Goal: Transaction & Acquisition: Download file/media

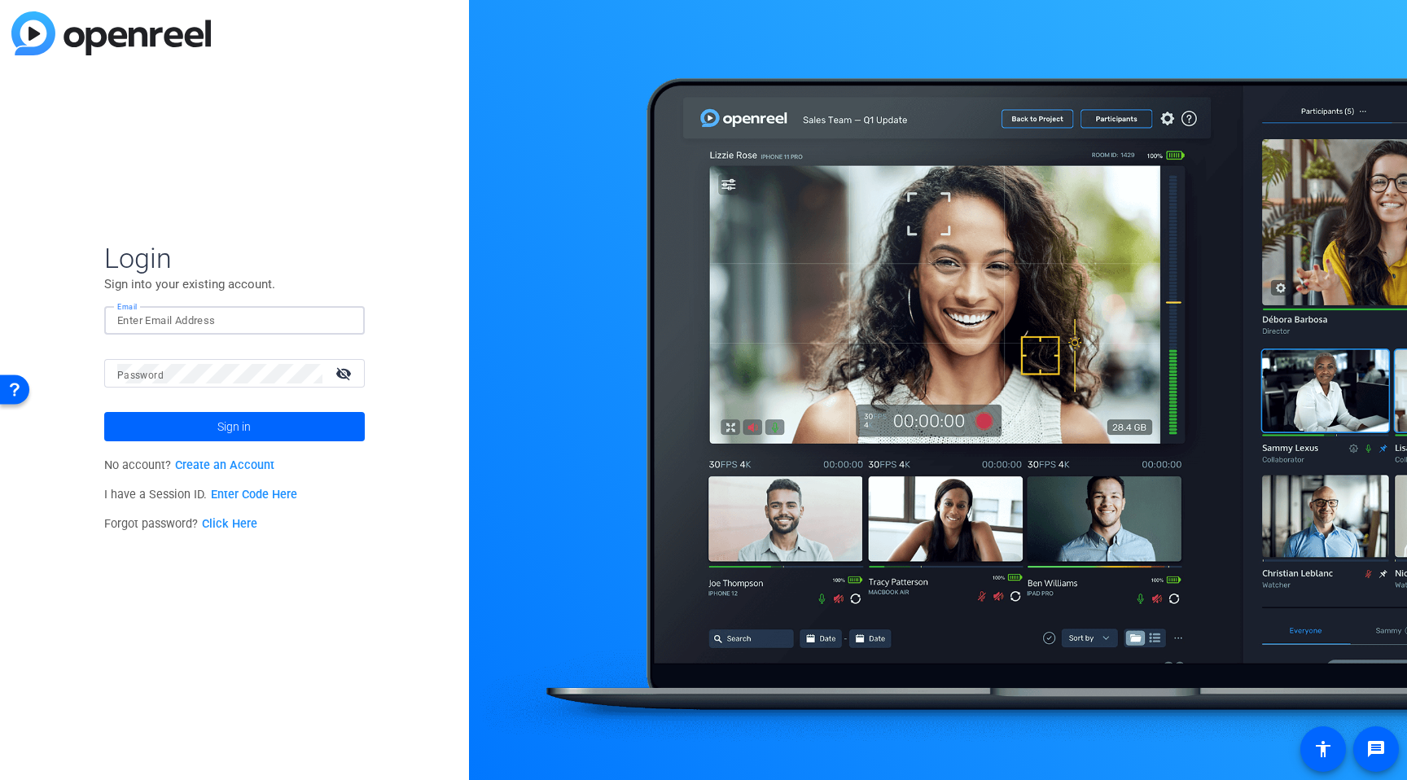
click at [219, 315] on input "Email" at bounding box center [234, 321] width 235 height 20
type input "timothy.laurie@rbc.com"
click at [104, 412] on button "Sign in" at bounding box center [234, 426] width 261 height 29
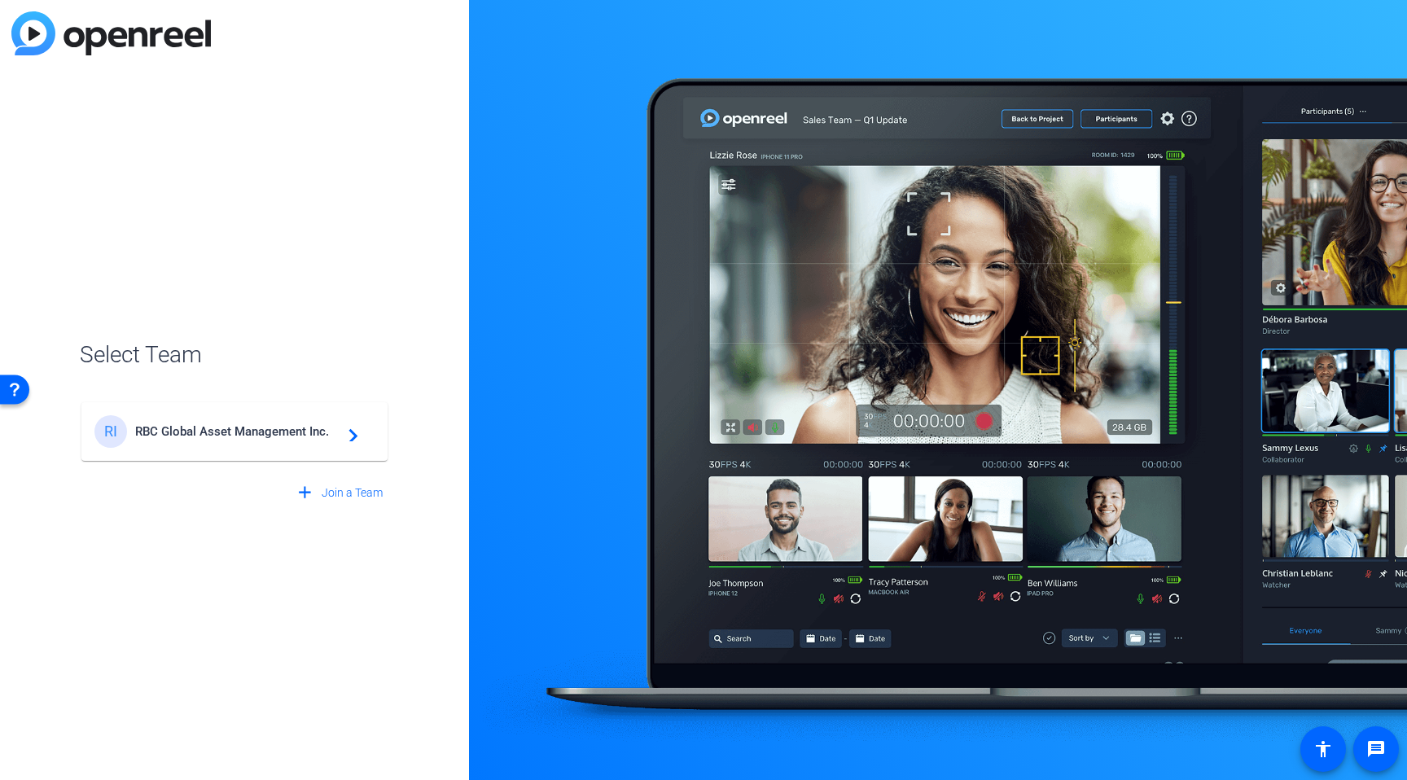
click at [110, 450] on mat-card-content "RI RBC Global Asset Management Inc. navigate_next" at bounding box center [234, 431] width 306 height 59
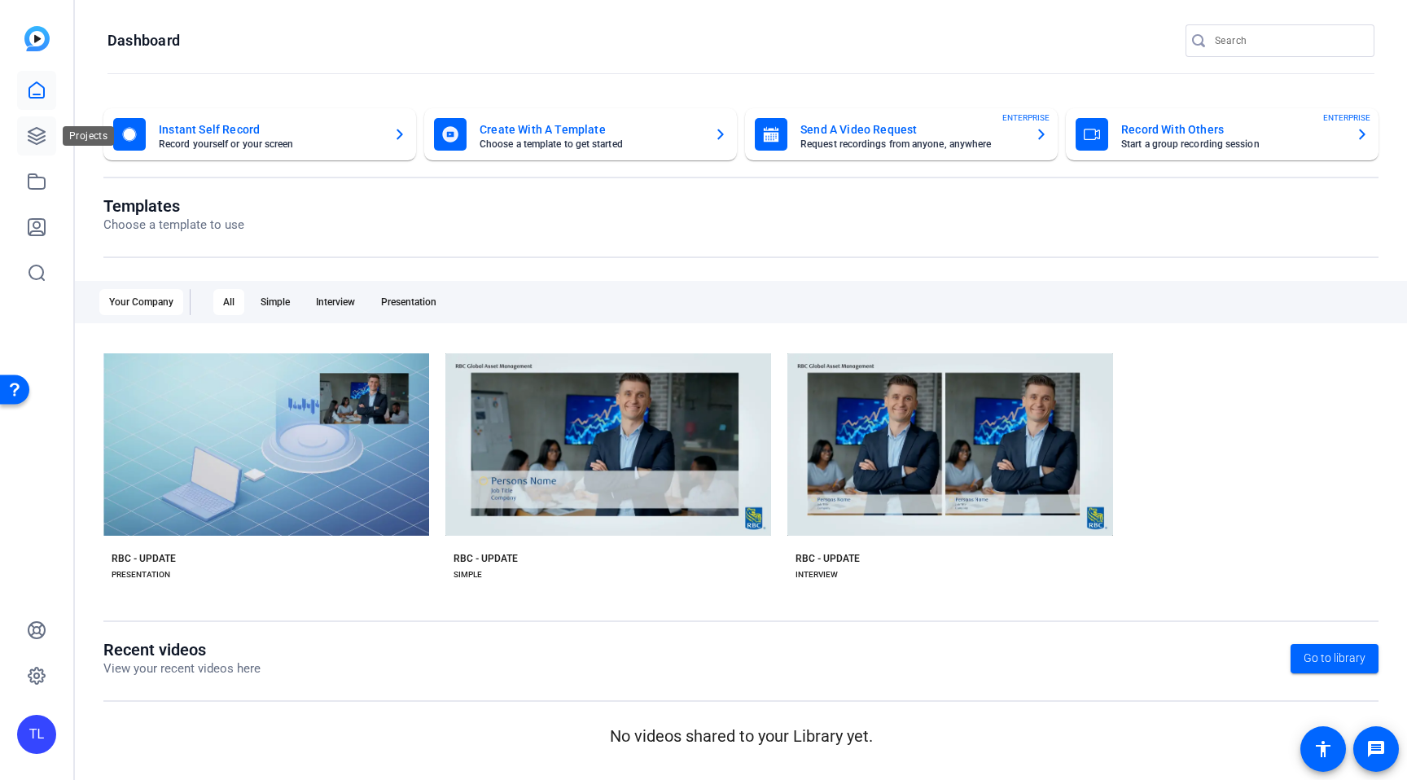
click at [36, 139] on icon at bounding box center [37, 136] width 16 height 16
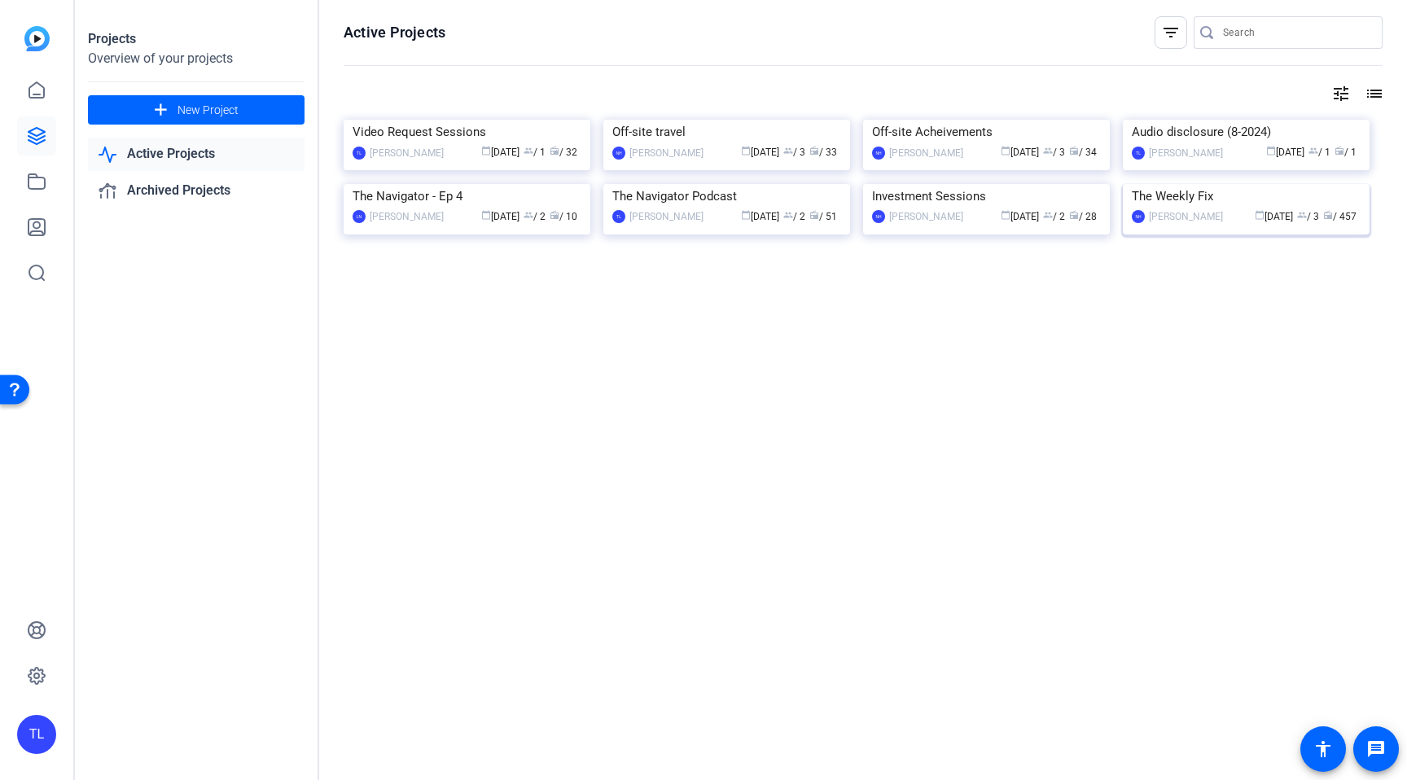
click at [1269, 184] on img at bounding box center [1246, 184] width 247 height 0
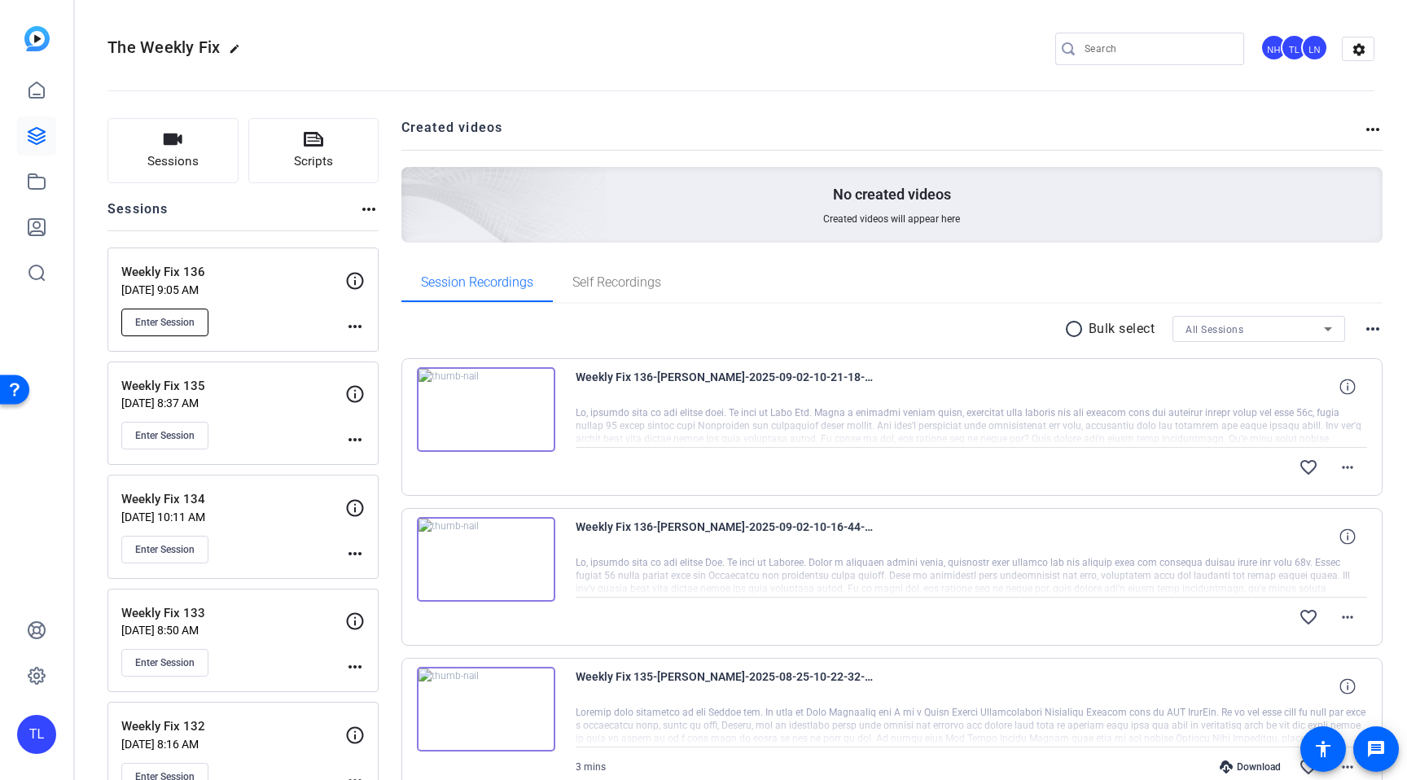
click at [173, 330] on button "Enter Session" at bounding box center [164, 323] width 87 height 28
click at [173, 327] on span "Enter Session" at bounding box center [164, 322] width 59 height 13
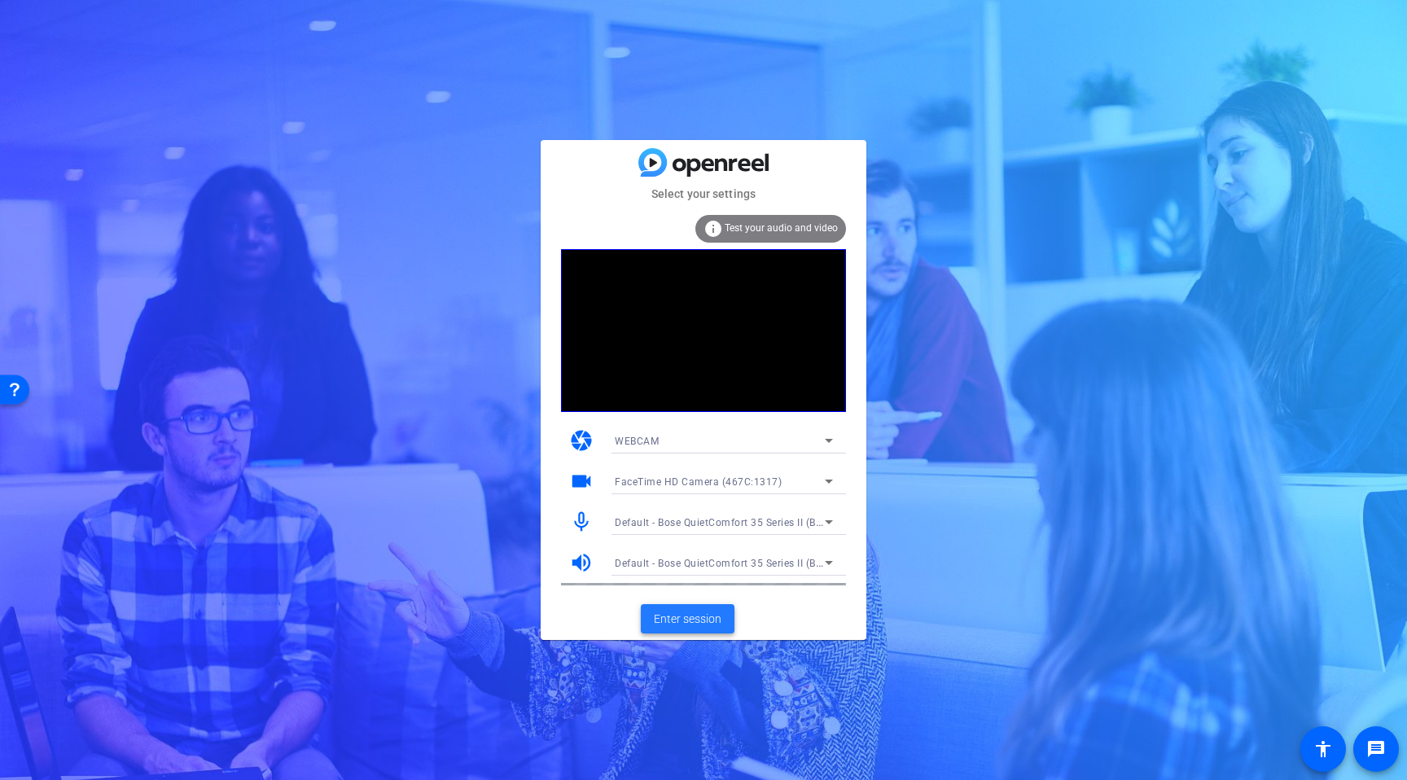
click at [683, 615] on span "Enter session" at bounding box center [688, 619] width 68 height 17
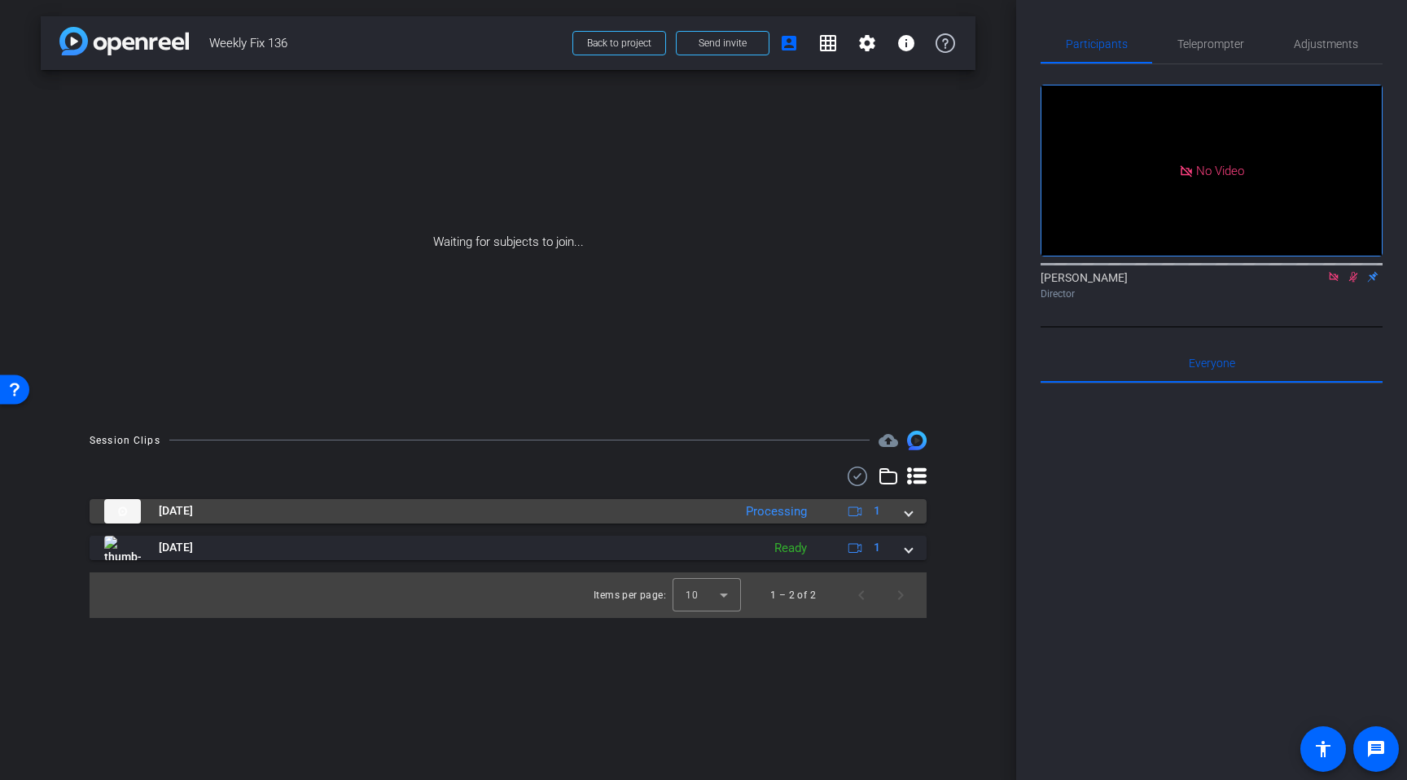
click at [906, 519] on span at bounding box center [909, 510] width 7 height 17
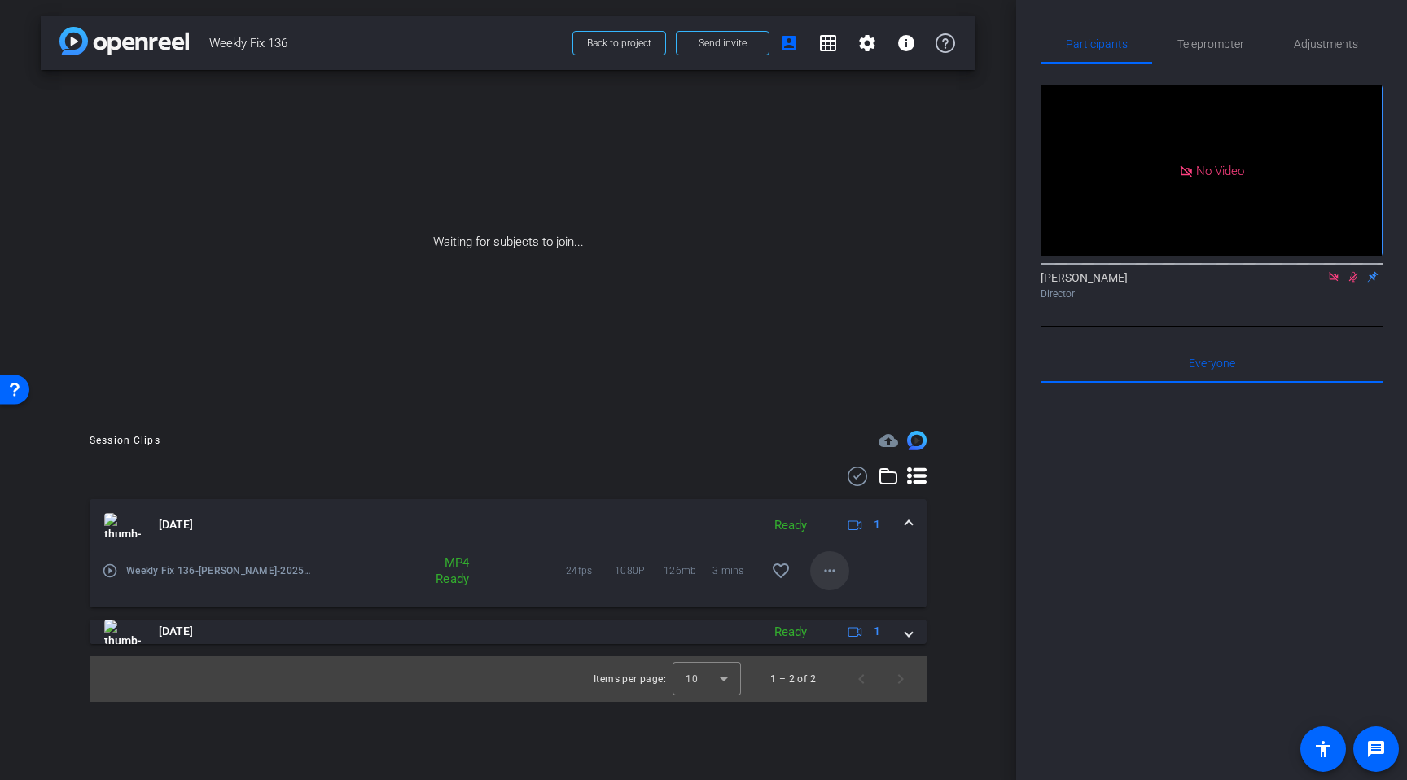
click at [826, 580] on mat-icon "more_horiz" at bounding box center [830, 571] width 20 height 20
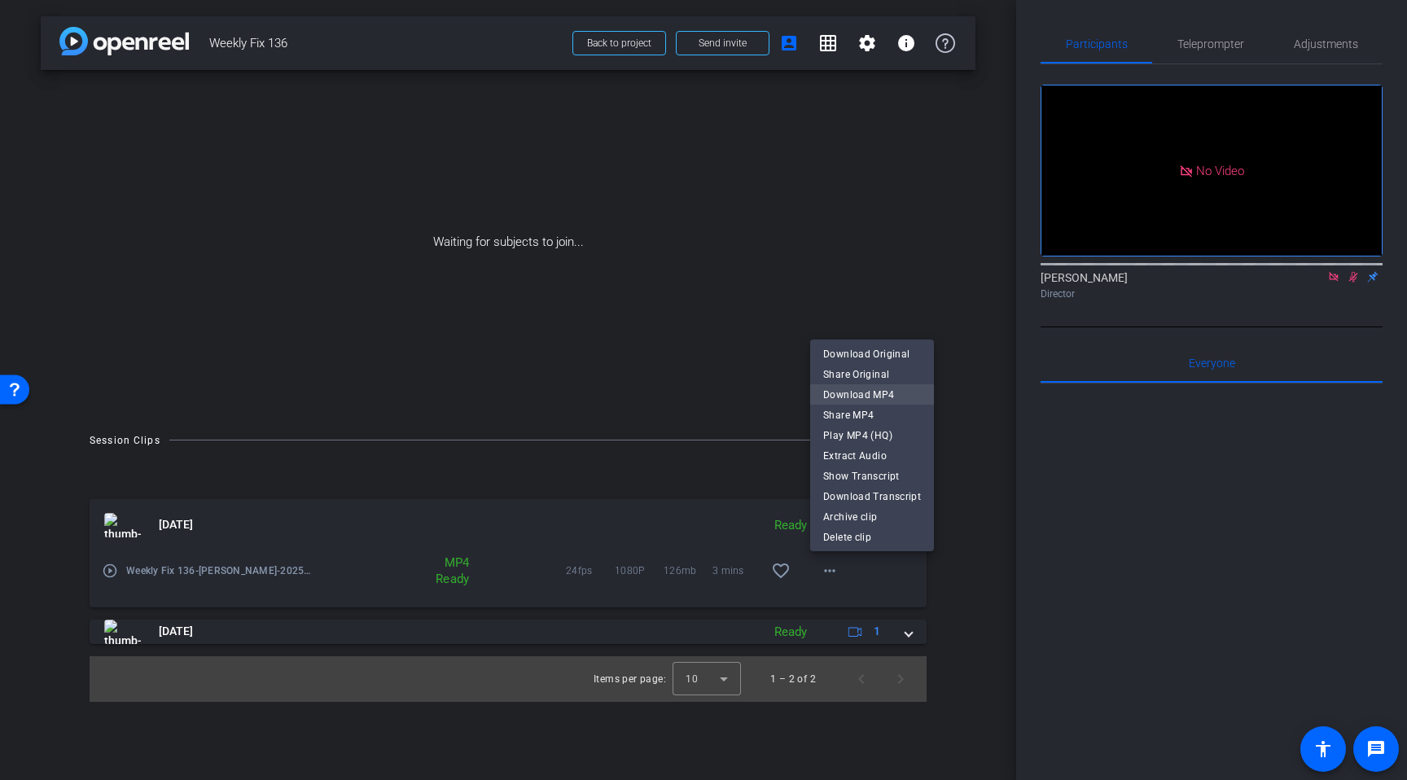
click at [863, 395] on span "Download MP4" at bounding box center [872, 395] width 98 height 20
